Goal: Transaction & Acquisition: Obtain resource

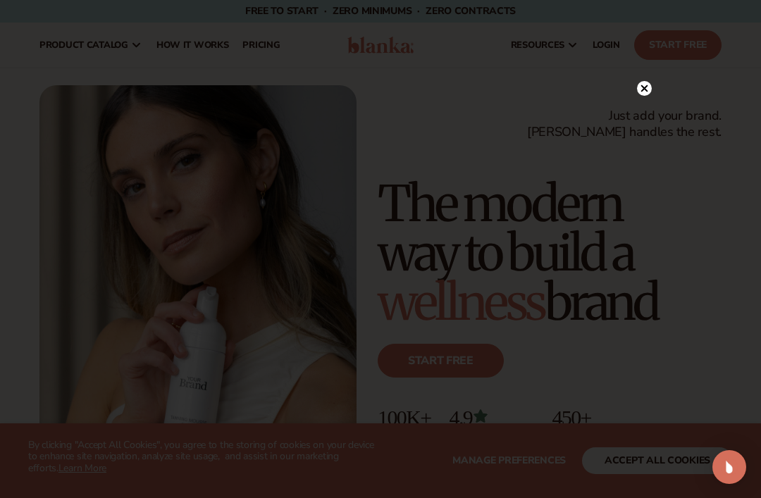
click at [273, 49] on div at bounding box center [380, 249] width 761 height 498
click at [640, 87] on icon at bounding box center [637, 88] width 7 height 7
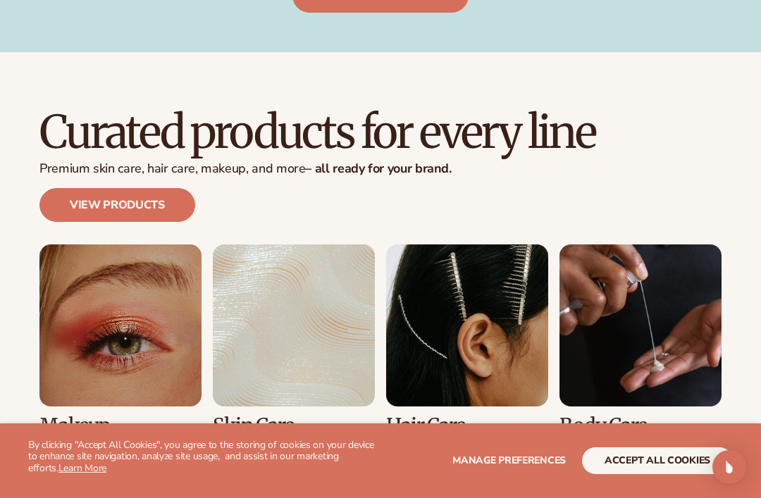
scroll to position [3264, 0]
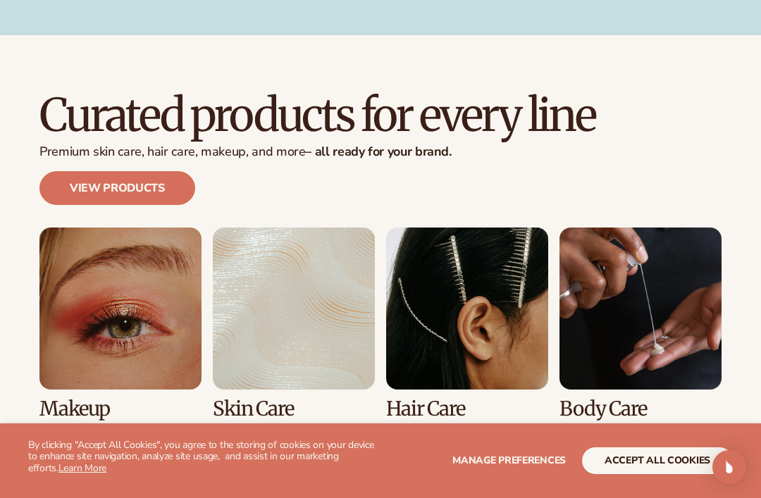
click at [292, 324] on link "2 / 8" at bounding box center [294, 324] width 162 height 192
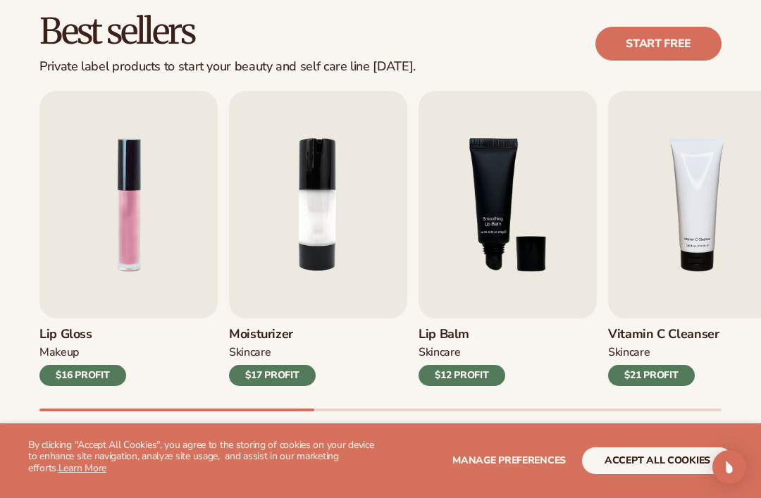
scroll to position [408, 0]
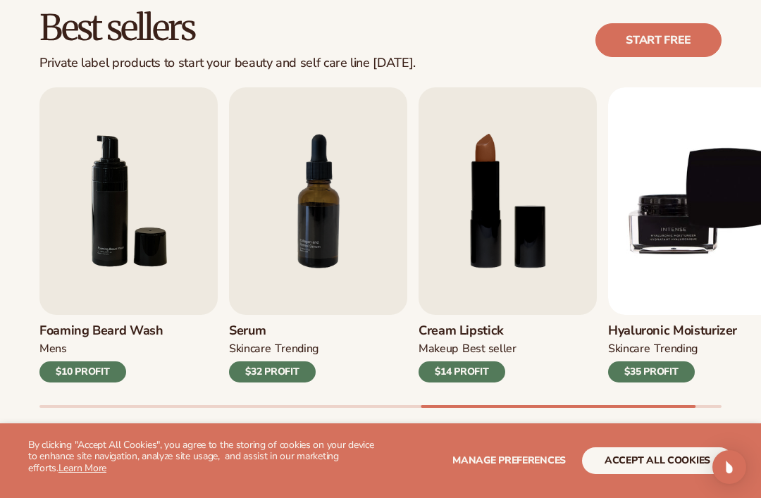
click at [295, 343] on div "TRENDING" at bounding box center [296, 349] width 43 height 15
click at [280, 337] on h3 "Serum" at bounding box center [273, 330] width 89 height 15
click at [300, 346] on div "TRENDING" at bounding box center [296, 349] width 43 height 15
click at [289, 378] on div "$32 PROFIT" at bounding box center [272, 371] width 87 height 21
click at [293, 368] on div "$32 PROFIT" at bounding box center [272, 371] width 87 height 21
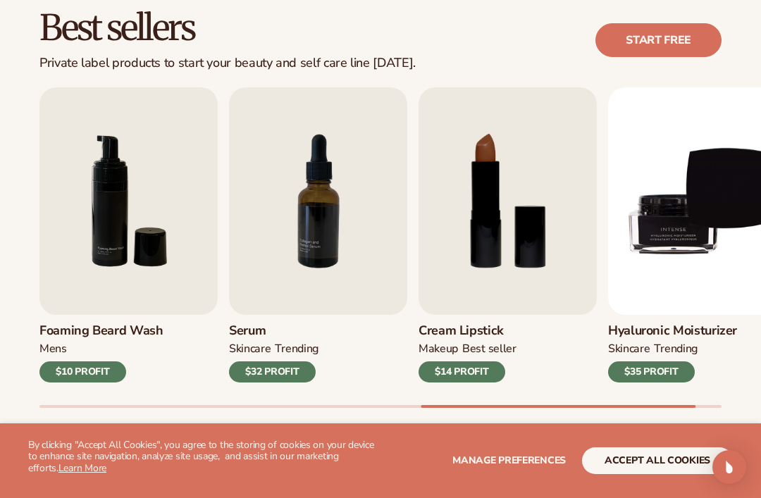
click at [294, 363] on div "$32 PROFIT" at bounding box center [272, 371] width 87 height 21
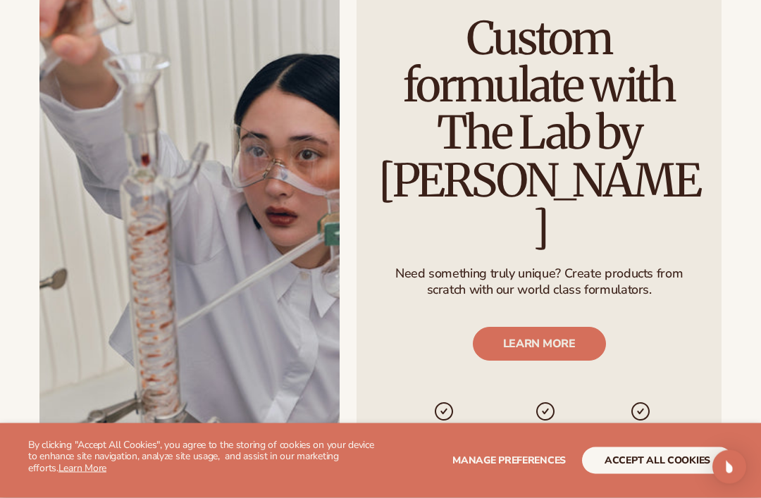
scroll to position [1675, 0]
click at [564, 327] on link "LEARN MORE" at bounding box center [538, 344] width 133 height 34
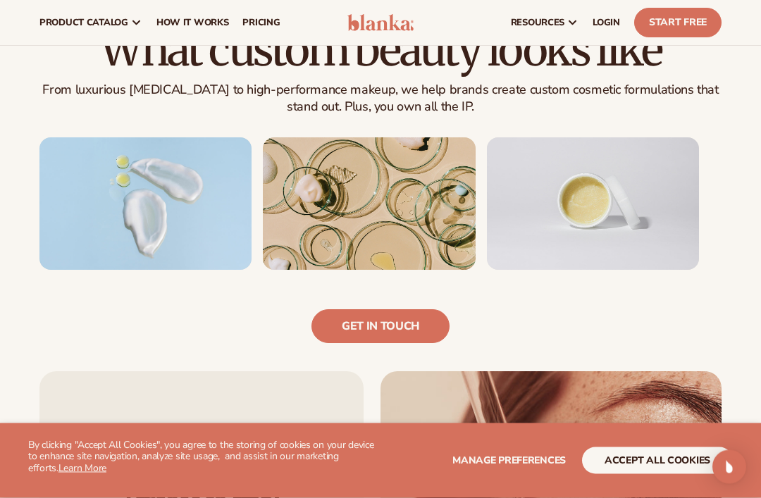
scroll to position [884, 0]
click at [414, 311] on link "Get in touch" at bounding box center [380, 328] width 138 height 34
